Goal: Information Seeking & Learning: Learn about a topic

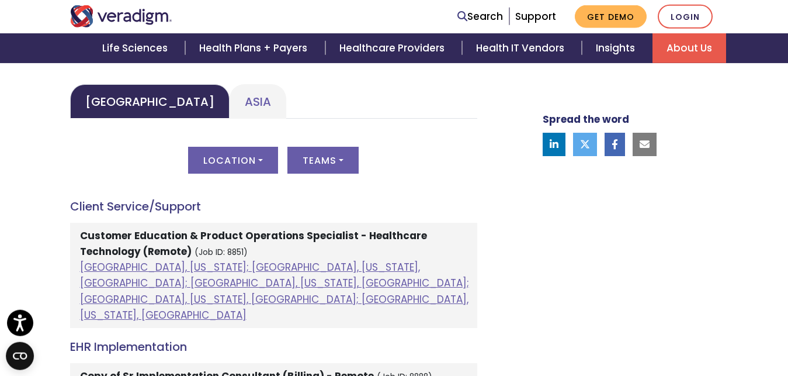
scroll to position [596, 0]
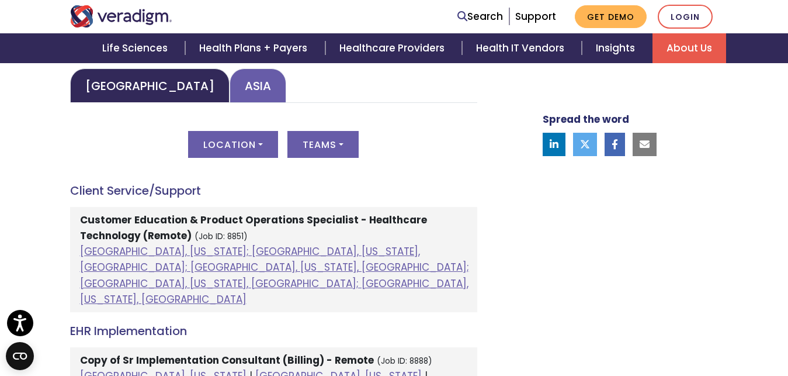
click at [230, 88] on link "Asia" at bounding box center [258, 85] width 57 height 34
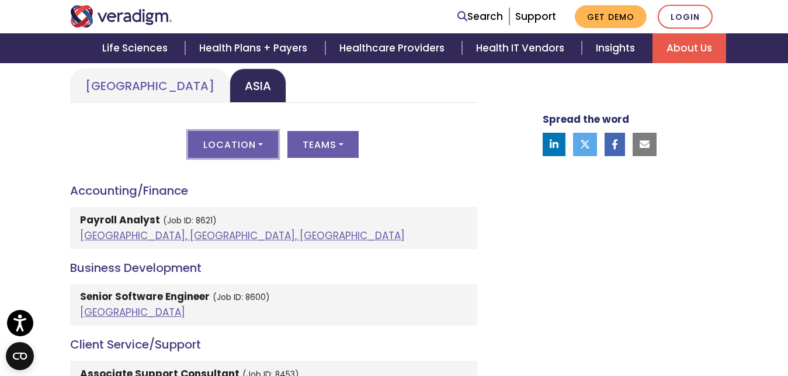
click at [266, 148] on button "Location" at bounding box center [233, 144] width 90 height 27
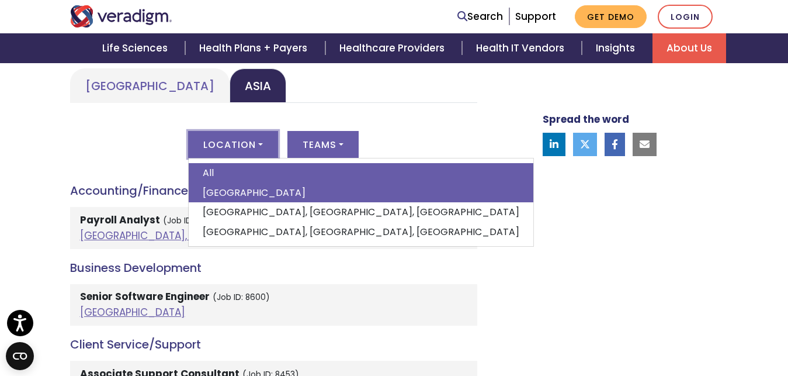
click at [242, 191] on link "India" at bounding box center [361, 193] width 345 height 20
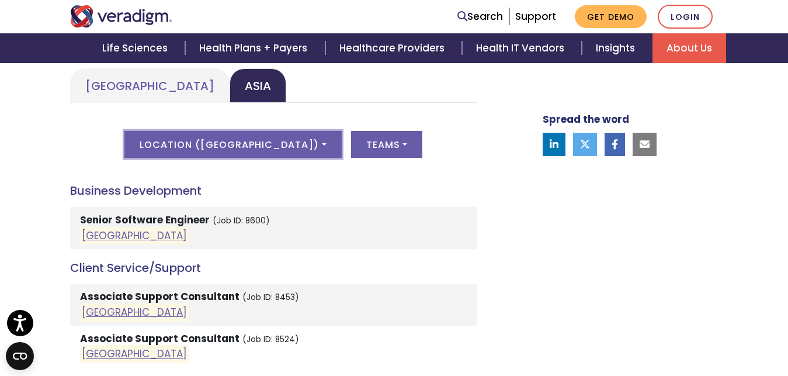
click at [249, 147] on button "Location ( India )" at bounding box center [232, 144] width 217 height 27
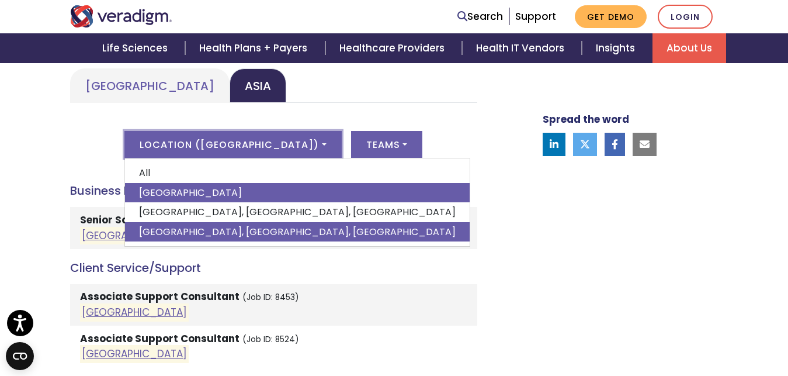
click at [244, 233] on link "Vadodara, Gujarat, India" at bounding box center [297, 232] width 345 height 20
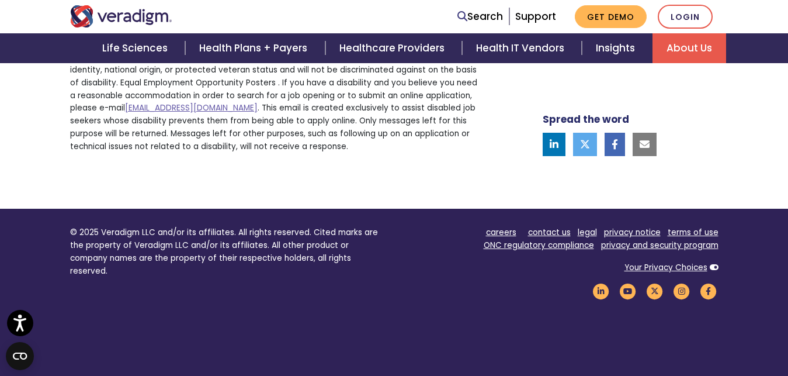
scroll to position [655, 0]
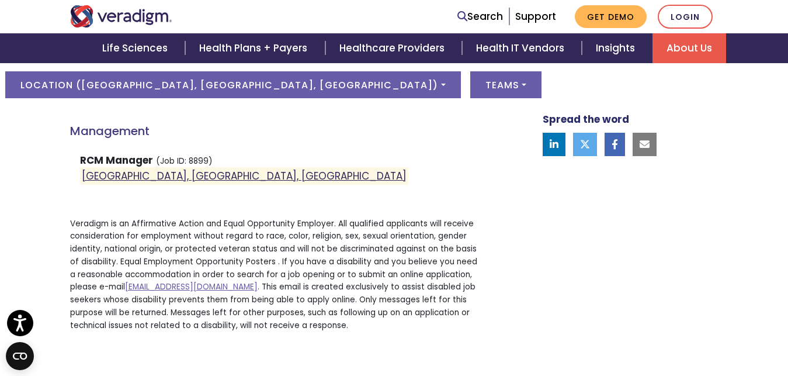
click at [176, 178] on link "Vadodara, Gujarat, India" at bounding box center [244, 176] width 325 height 14
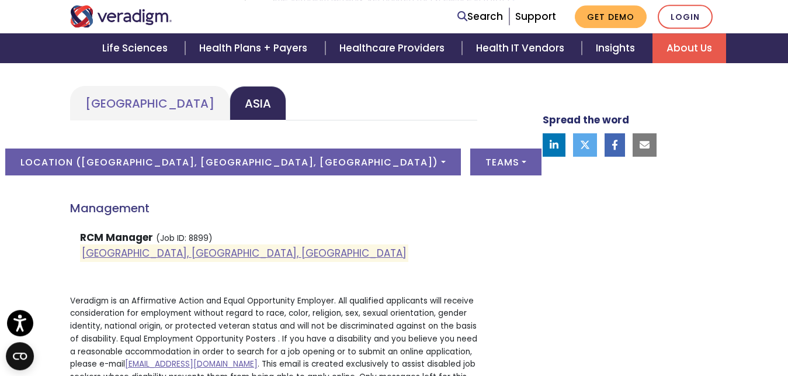
scroll to position [560, 0]
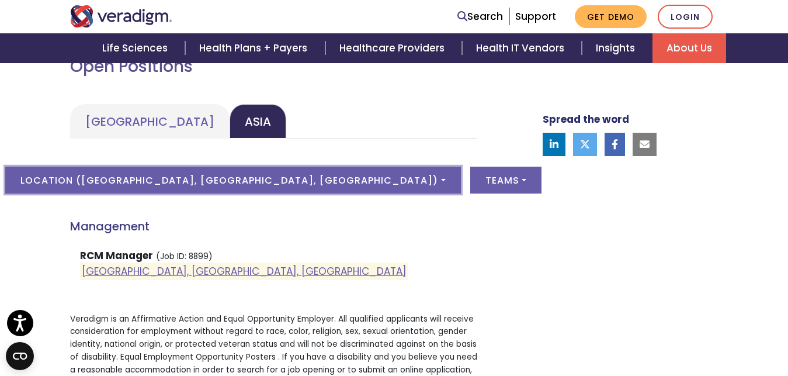
click at [212, 179] on button "Location ( Vadodara, Gujarat, India )" at bounding box center [232, 179] width 455 height 27
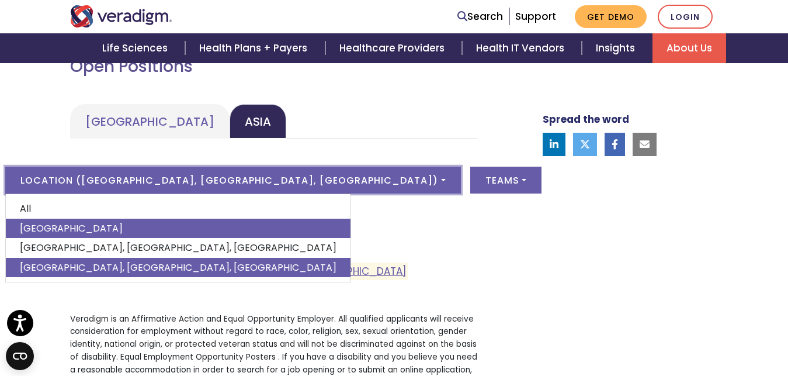
click at [177, 228] on link "India" at bounding box center [178, 228] width 345 height 20
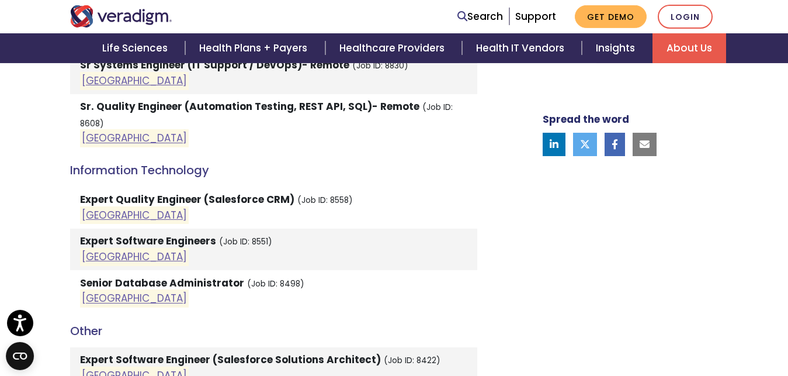
scroll to position [1156, 0]
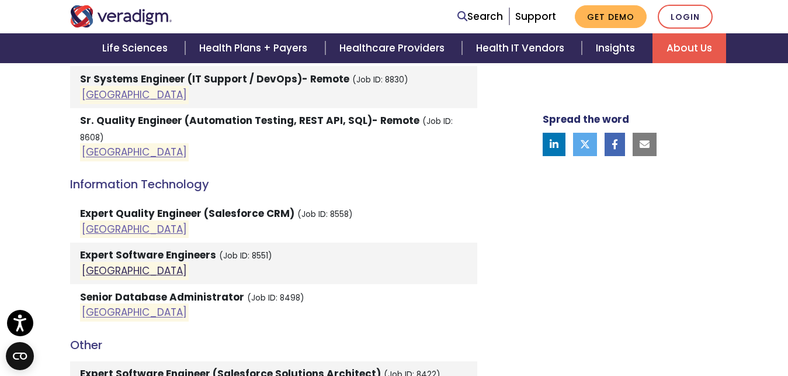
click at [89, 263] on link "India" at bounding box center [134, 270] width 105 height 14
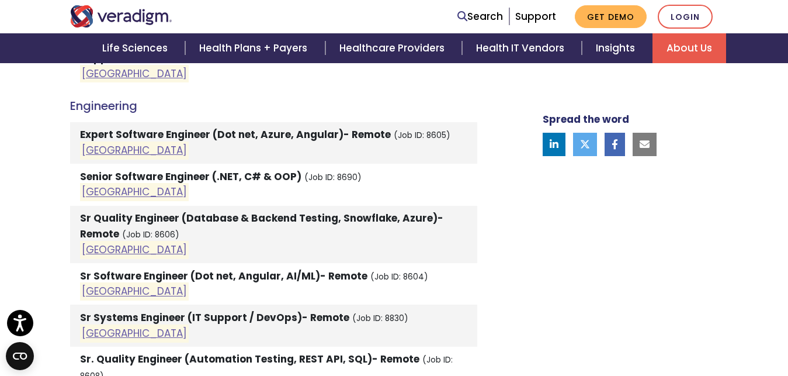
scroll to position [1037, 0]
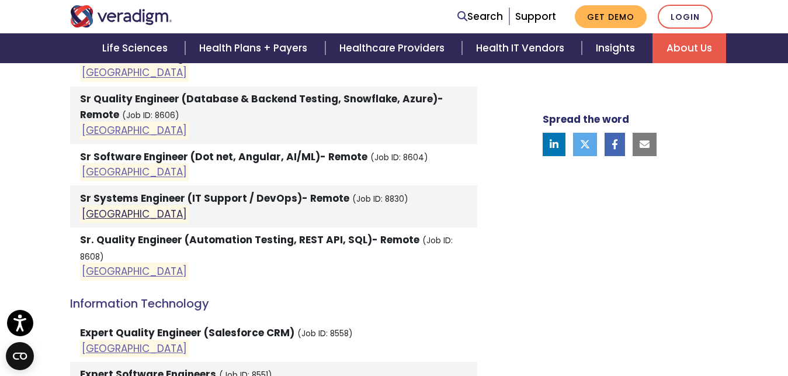
click at [95, 216] on link "India" at bounding box center [134, 214] width 105 height 14
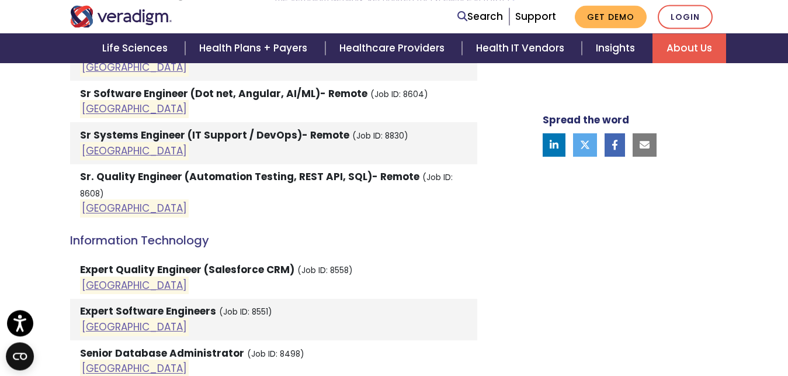
scroll to position [1156, 0]
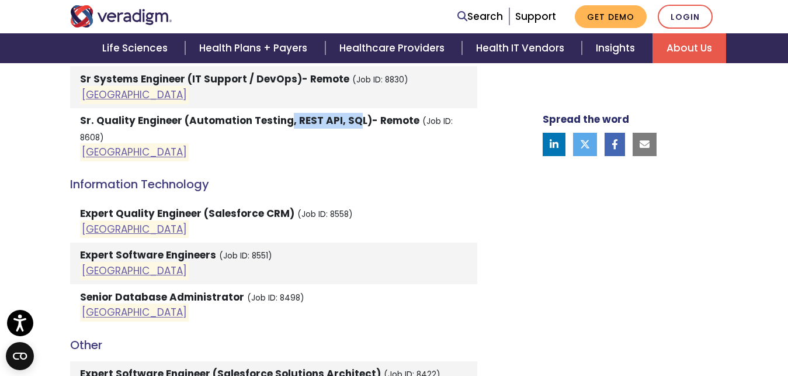
drag, startPoint x: 289, startPoint y: 119, endPoint x: 352, endPoint y: 124, distance: 63.8
click at [357, 119] on strong "Sr. Quality Engineer (Automation Testing, REST API, SQL)- Remote" at bounding box center [249, 120] width 339 height 14
click at [324, 142] on li "Sr. Quality Engineer (Automation Testing, REST API, SQL)- Remote (Job ID: 8608)…" at bounding box center [273, 137] width 407 height 58
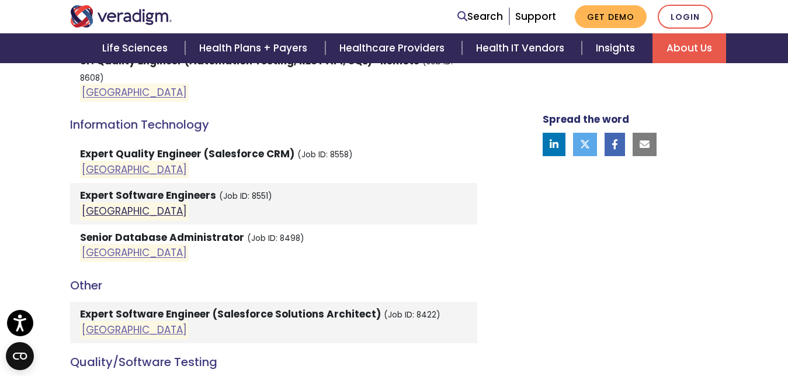
click at [98, 204] on link "India" at bounding box center [134, 211] width 105 height 14
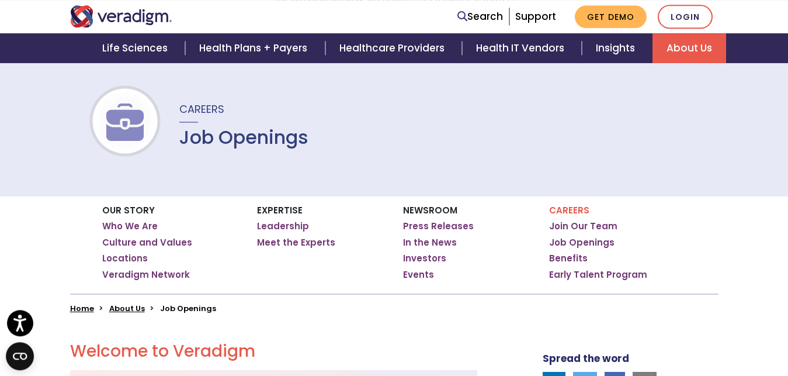
scroll to position [119, 0]
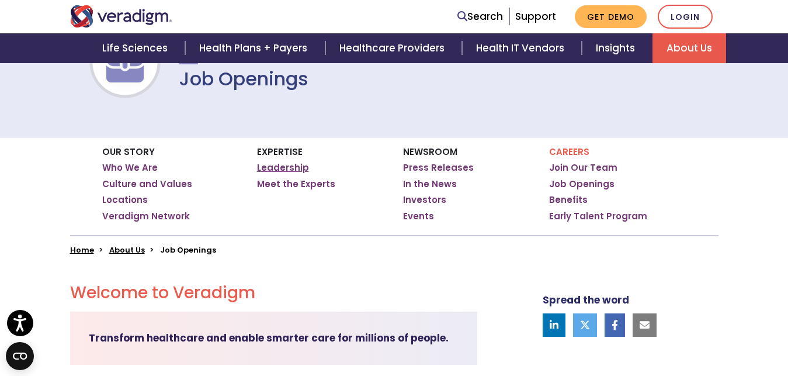
click at [286, 167] on link "Leadership" at bounding box center [283, 168] width 52 height 12
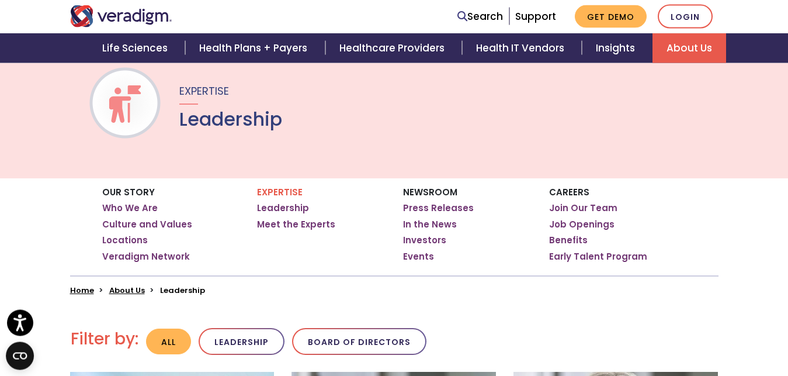
scroll to position [119, 0]
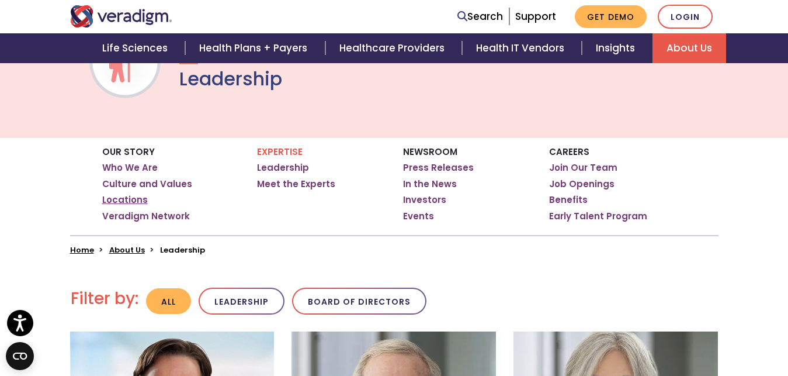
click at [129, 197] on link "Locations" at bounding box center [125, 200] width 46 height 12
